Goal: Check status: Check status

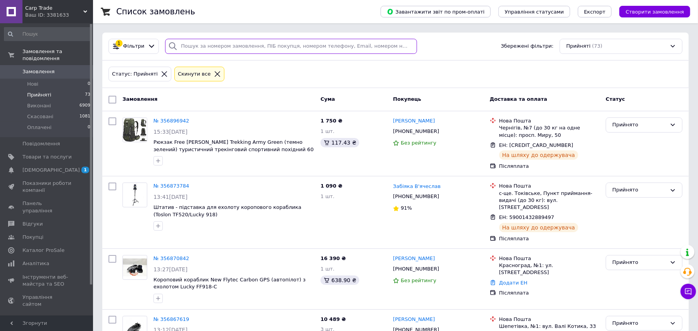
click at [284, 50] on input "search" at bounding box center [290, 46] width 251 height 15
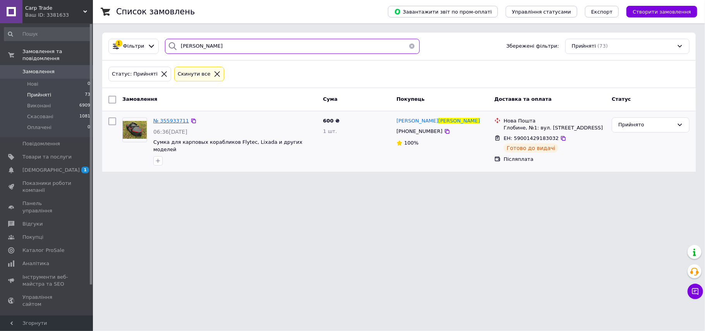
type input "покотило"
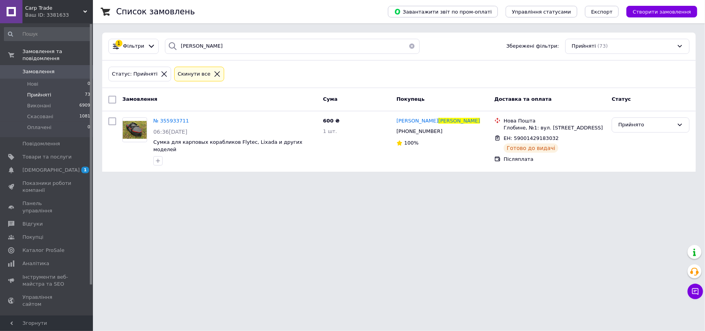
click at [411, 45] on button "button" at bounding box center [411, 46] width 15 height 15
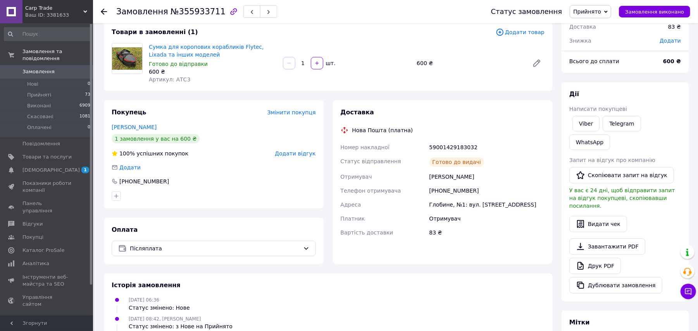
scroll to position [52, 0]
